Goal: Information Seeking & Learning: Learn about a topic

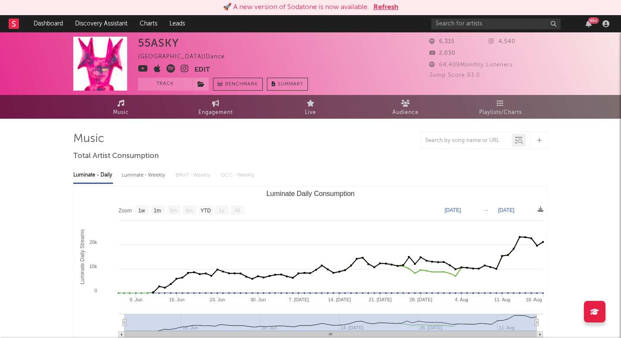
select select "1w"
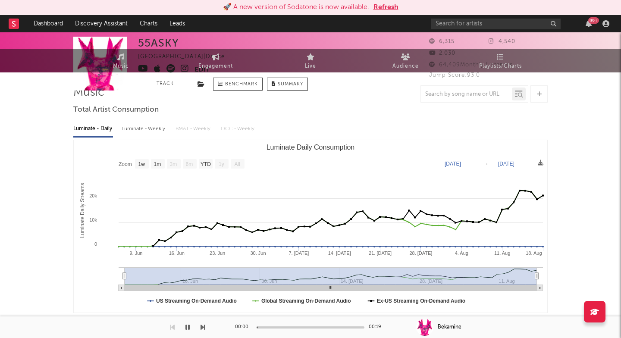
scroll to position [205, 0]
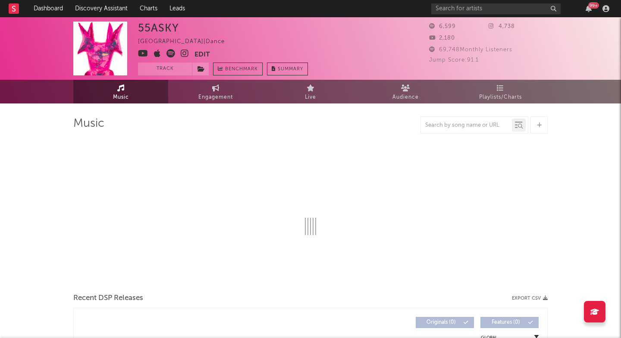
select select "1w"
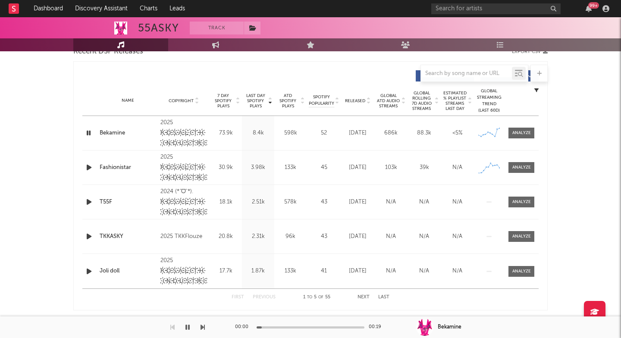
scroll to position [314, 0]
click at [516, 133] on div at bounding box center [522, 134] width 19 height 6
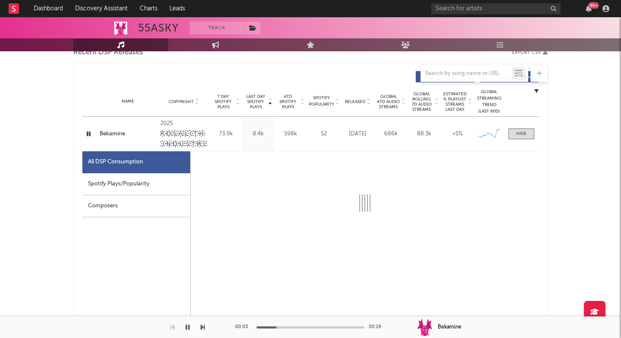
scroll to position [400, 0]
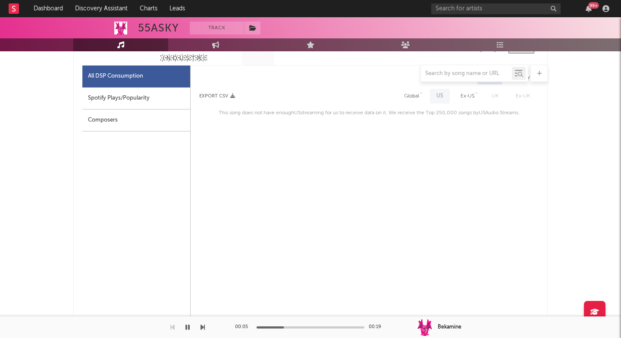
click at [151, 99] on div "Spotify Plays/Popularity" at bounding box center [136, 99] width 108 height 22
select select "1w"
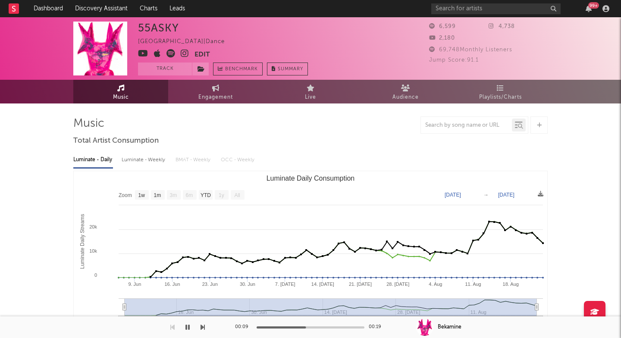
scroll to position [0, 0]
click at [184, 50] on icon at bounding box center [185, 53] width 8 height 9
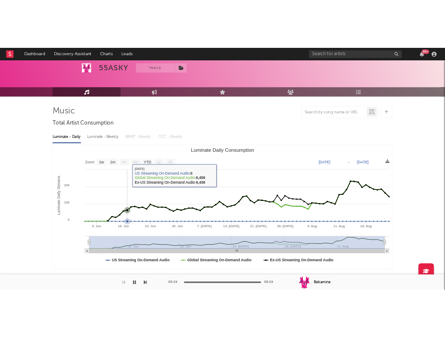
scroll to position [37, 0]
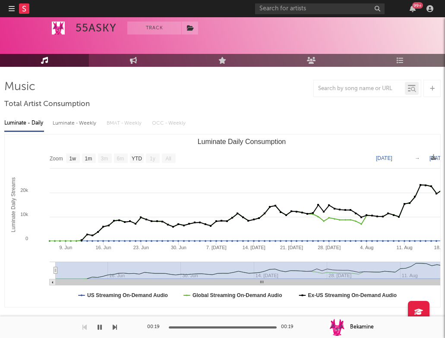
select select "Zoom"
